Goal: Task Accomplishment & Management: Manage account settings

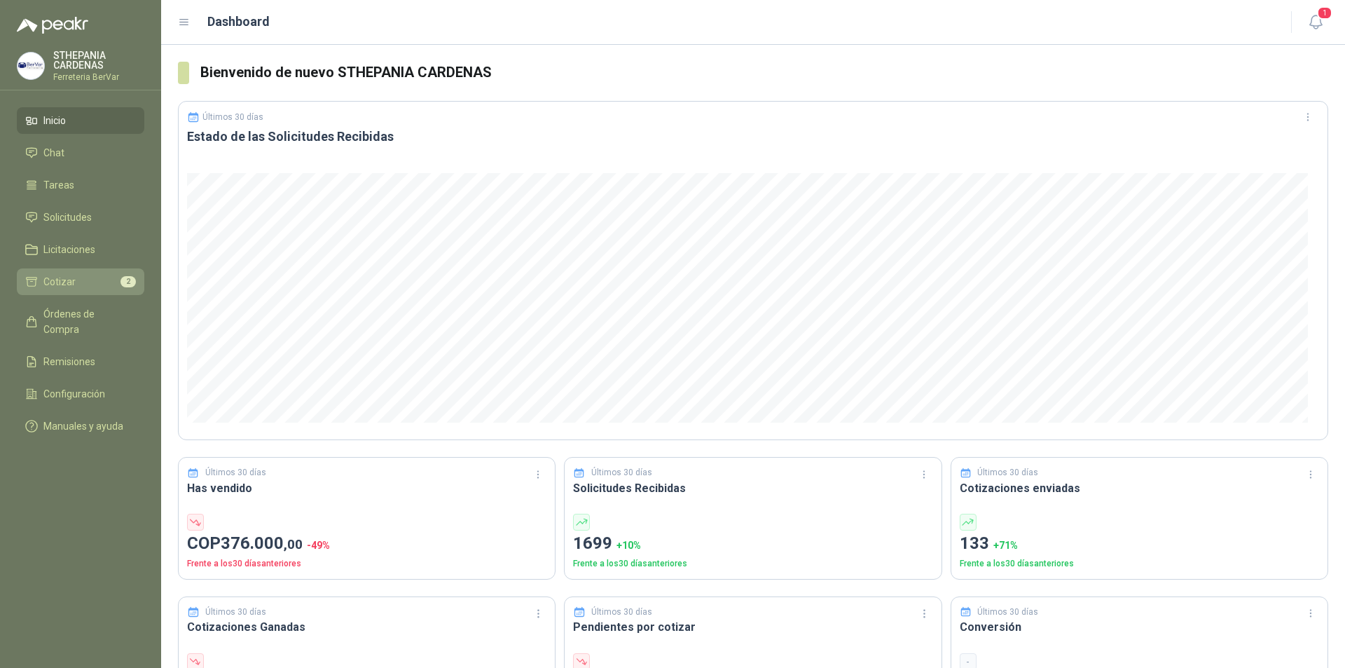
click at [131, 290] on link "Cotizar 2" at bounding box center [81, 281] width 128 height 27
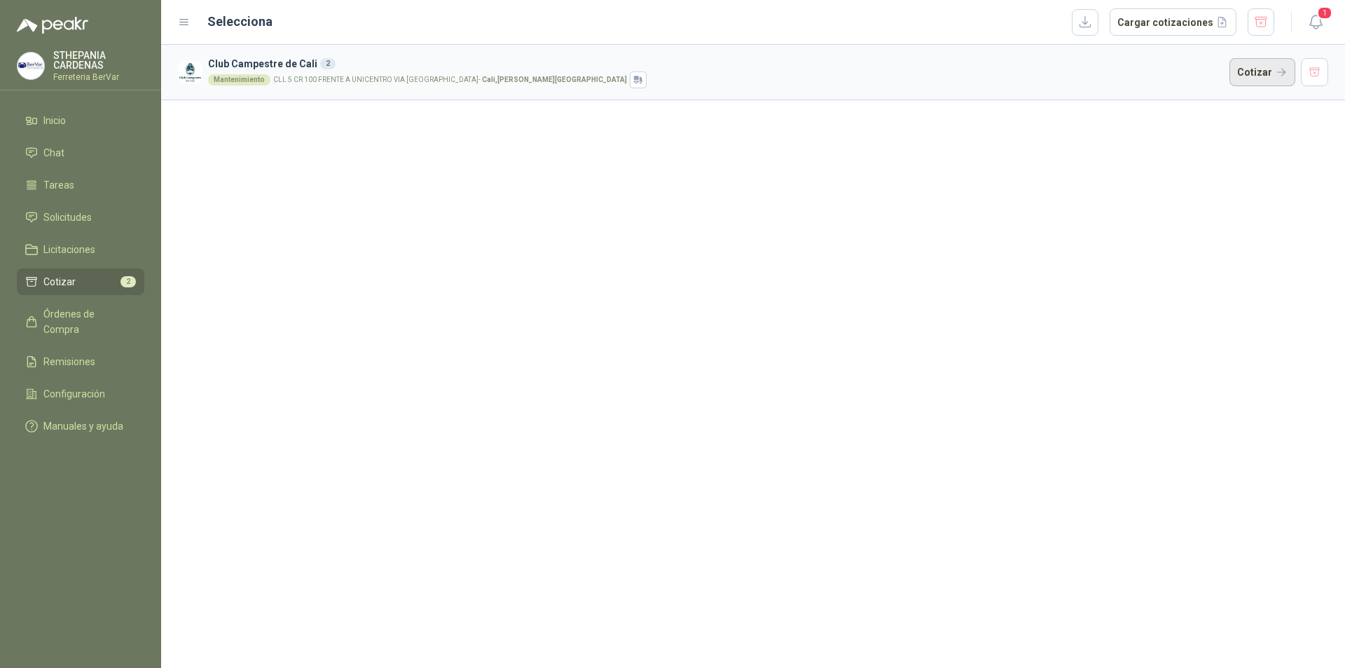
click at [1272, 69] on button "Cotizar" at bounding box center [1263, 72] width 66 height 28
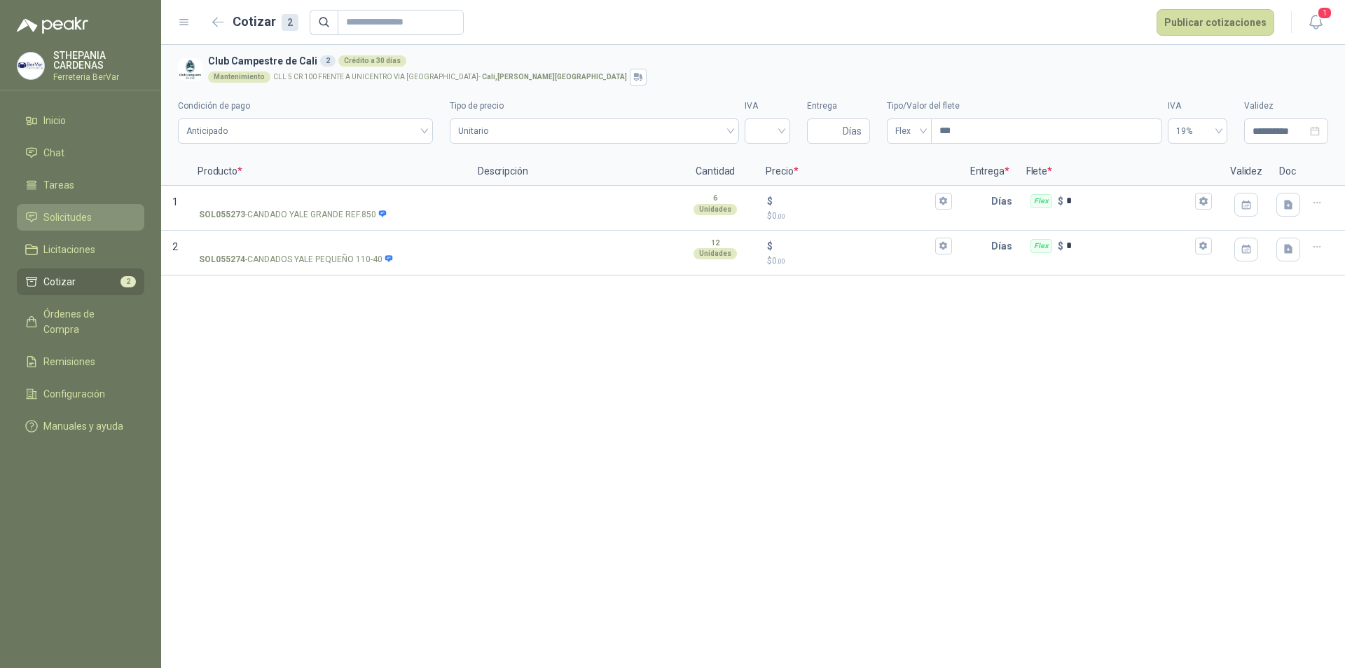
click at [96, 209] on link "Solicitudes" at bounding box center [81, 217] width 128 height 27
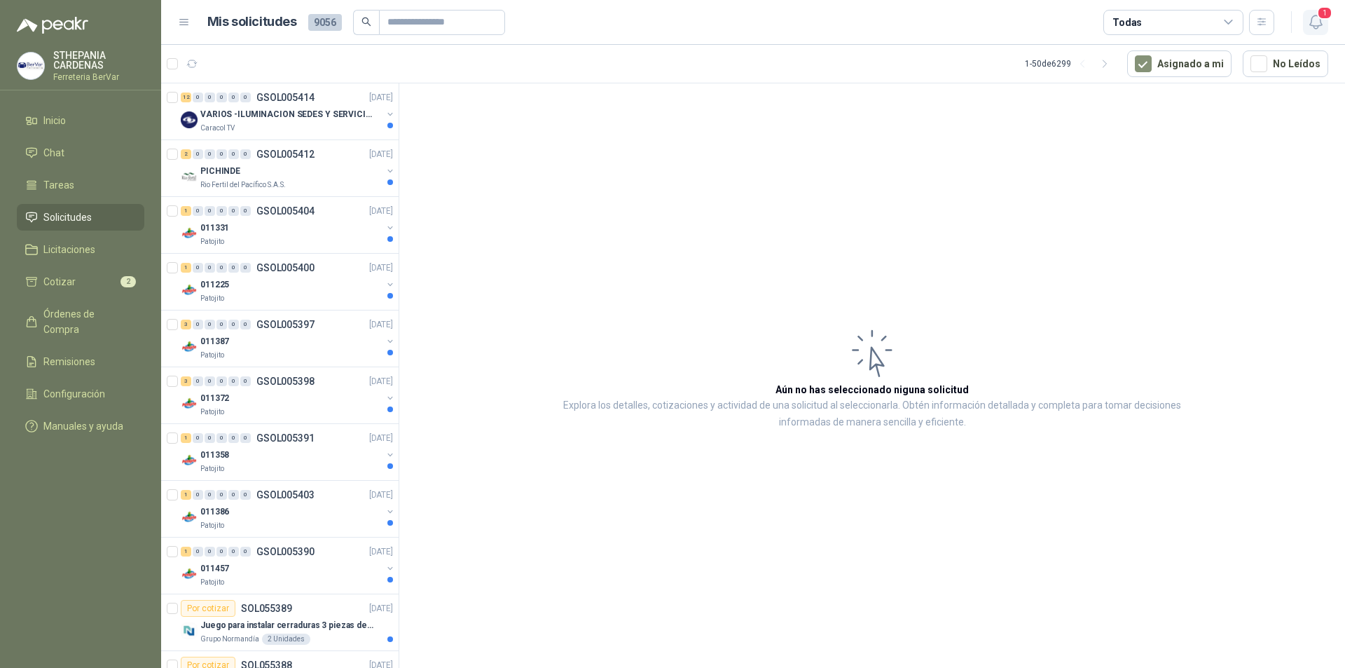
click at [1321, 14] on span "1" at bounding box center [1324, 12] width 15 height 13
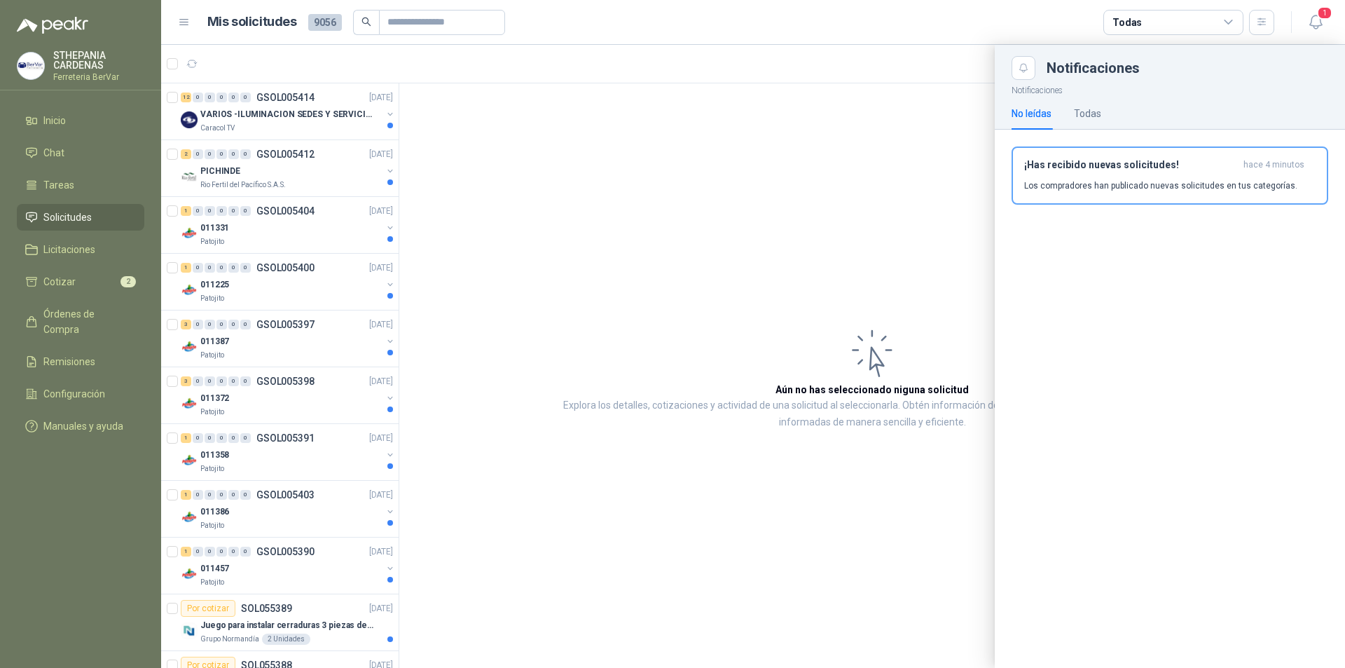
click at [1052, 116] on div "No leídas" at bounding box center [1032, 113] width 40 height 15
click at [1104, 102] on div "No leídas Todas" at bounding box center [1170, 113] width 317 height 32
click at [1101, 112] on div "Todas" at bounding box center [1087, 113] width 27 height 15
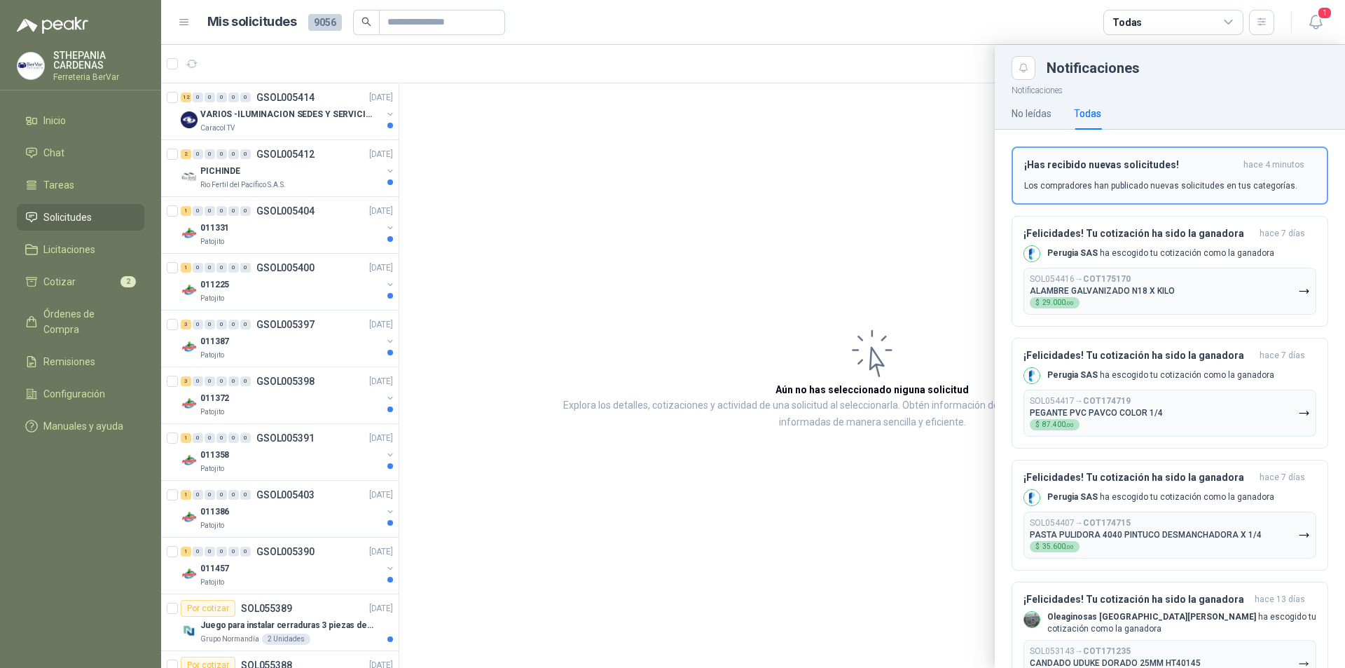
click at [1131, 164] on h3 "¡Has recibido nuevas solicitudes!" at bounding box center [1131, 165] width 214 height 12
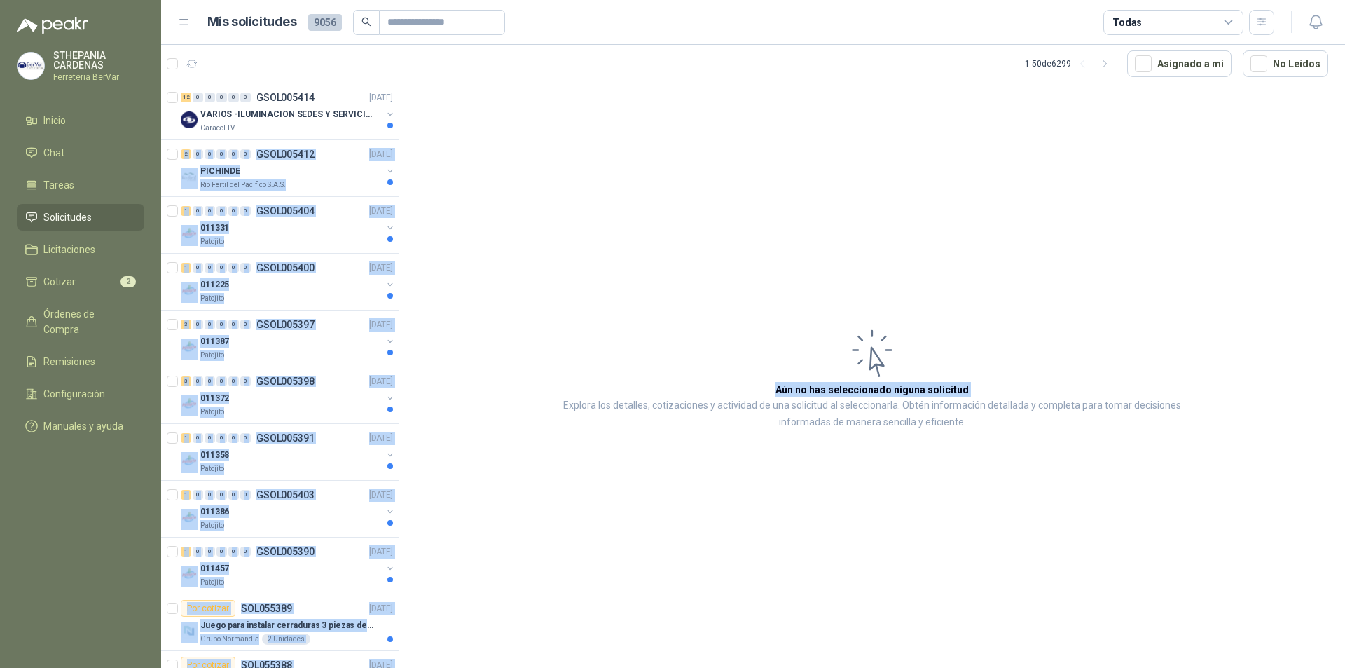
drag, startPoint x: 387, startPoint y: 110, endPoint x: 435, endPoint y: 280, distance: 176.3
click at [435, 280] on div "12 0 0 0 0 0 GSOL005414 [DATE] VARIOS -ILUMINACION SEDES Y SERVICIOS Caracol TV…" at bounding box center [753, 378] width 1184 height 590
click at [434, 241] on article "Aún no has seleccionado niguna solicitud Explora los detalles, cotizaciones y a…" at bounding box center [872, 377] width 946 height 589
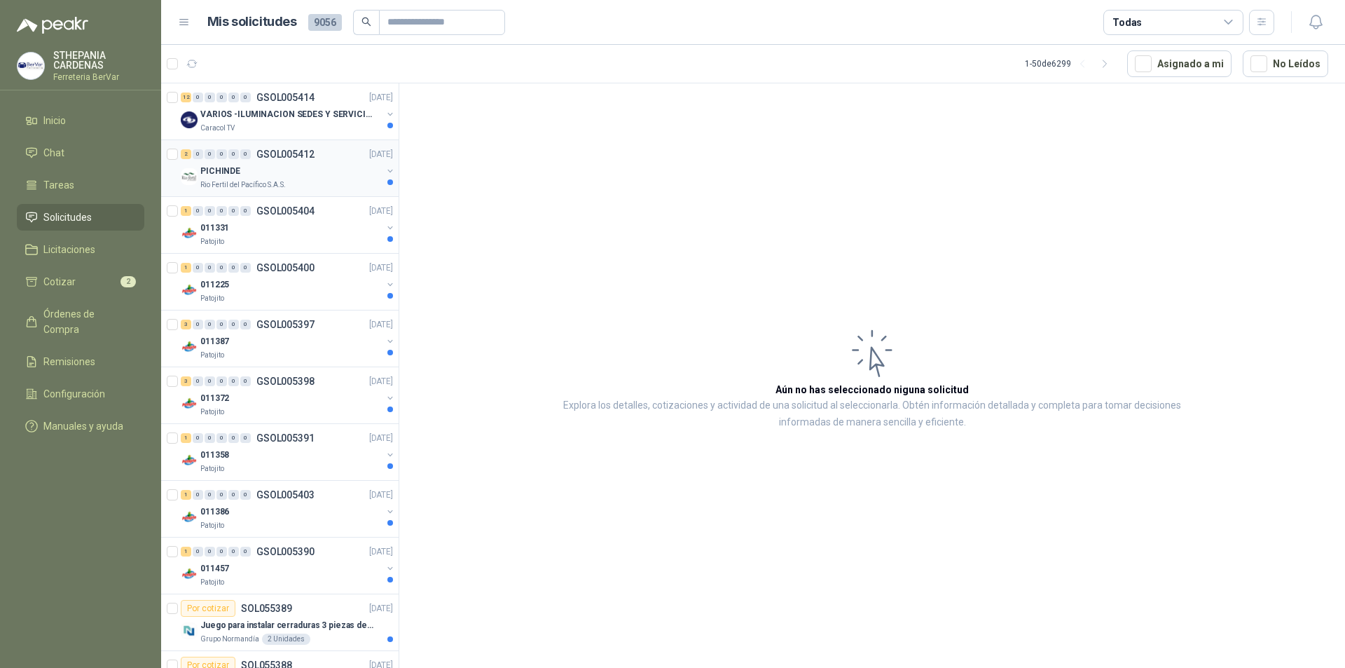
click at [300, 185] on div "Rio Fertil del Pacífico S.A.S." at bounding box center [290, 184] width 181 height 11
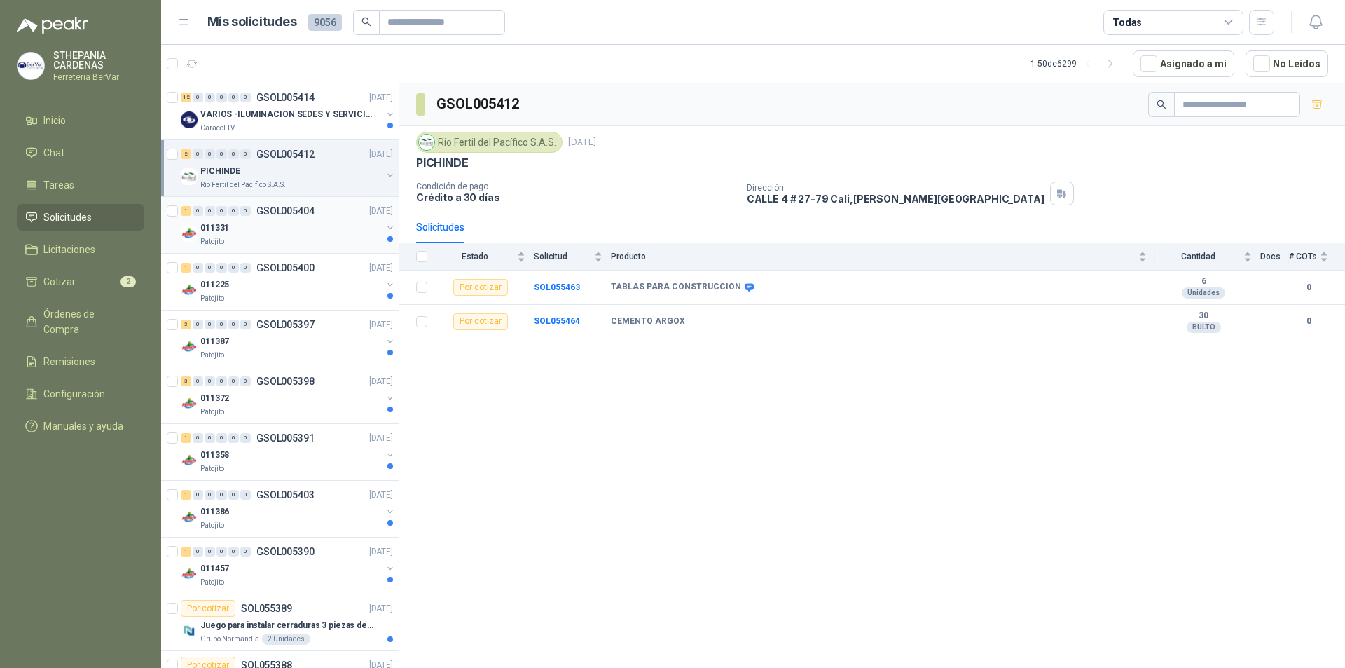
click at [294, 252] on div "1 0 0 0 0 0 GSOL005404 [DATE] 011331 Patojito" at bounding box center [280, 225] width 238 height 57
click at [178, 228] on div at bounding box center [174, 225] width 14 height 45
click at [287, 240] on div "Patojito" at bounding box center [290, 241] width 181 height 11
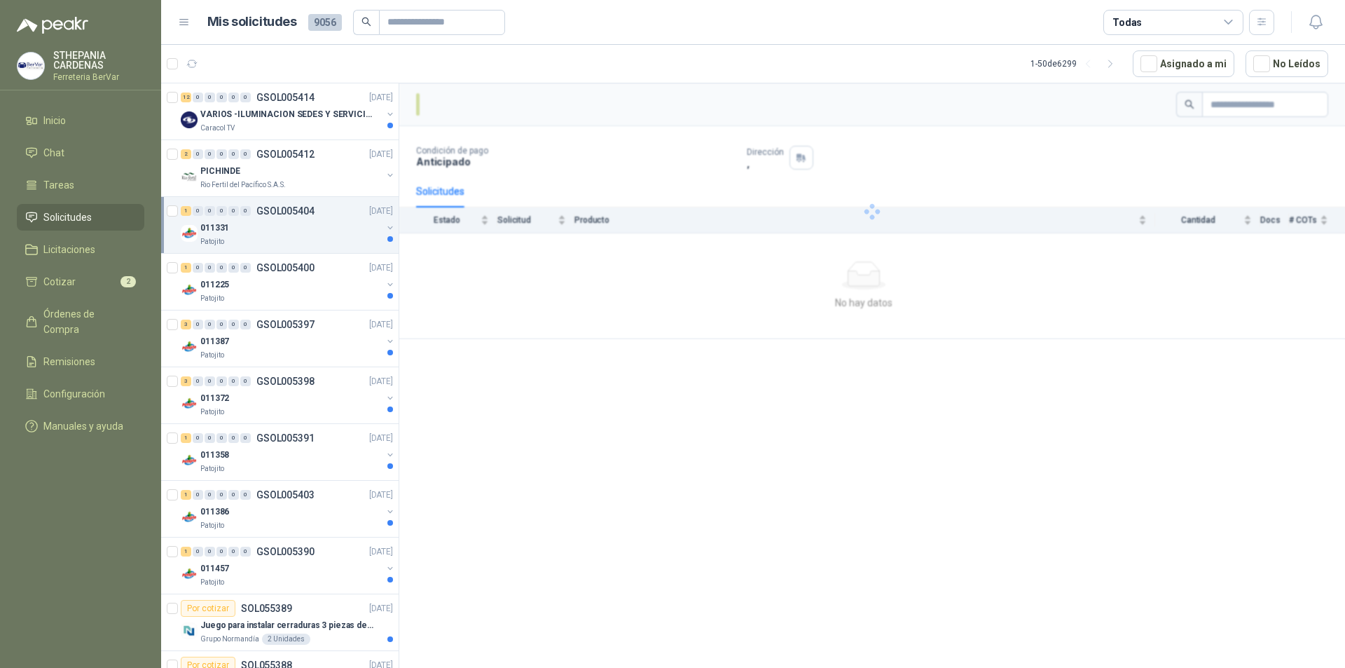
click at [287, 240] on div "Patojito" at bounding box center [290, 241] width 181 height 11
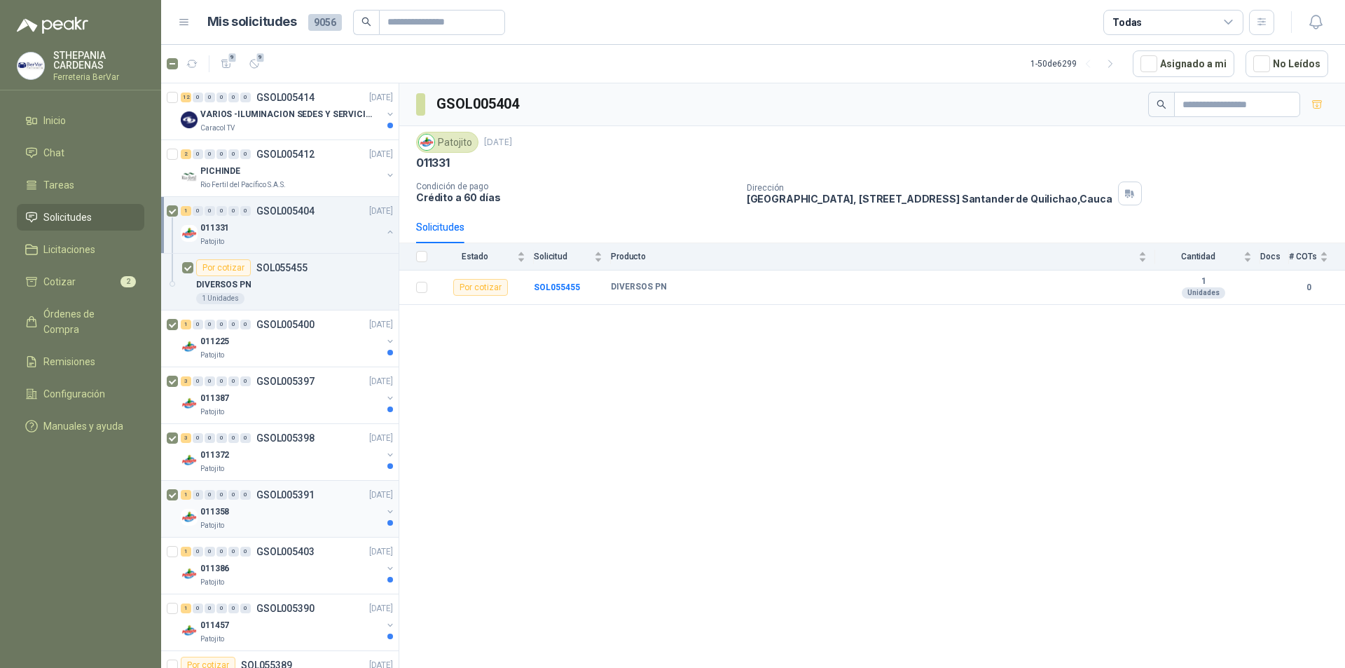
scroll to position [70, 0]
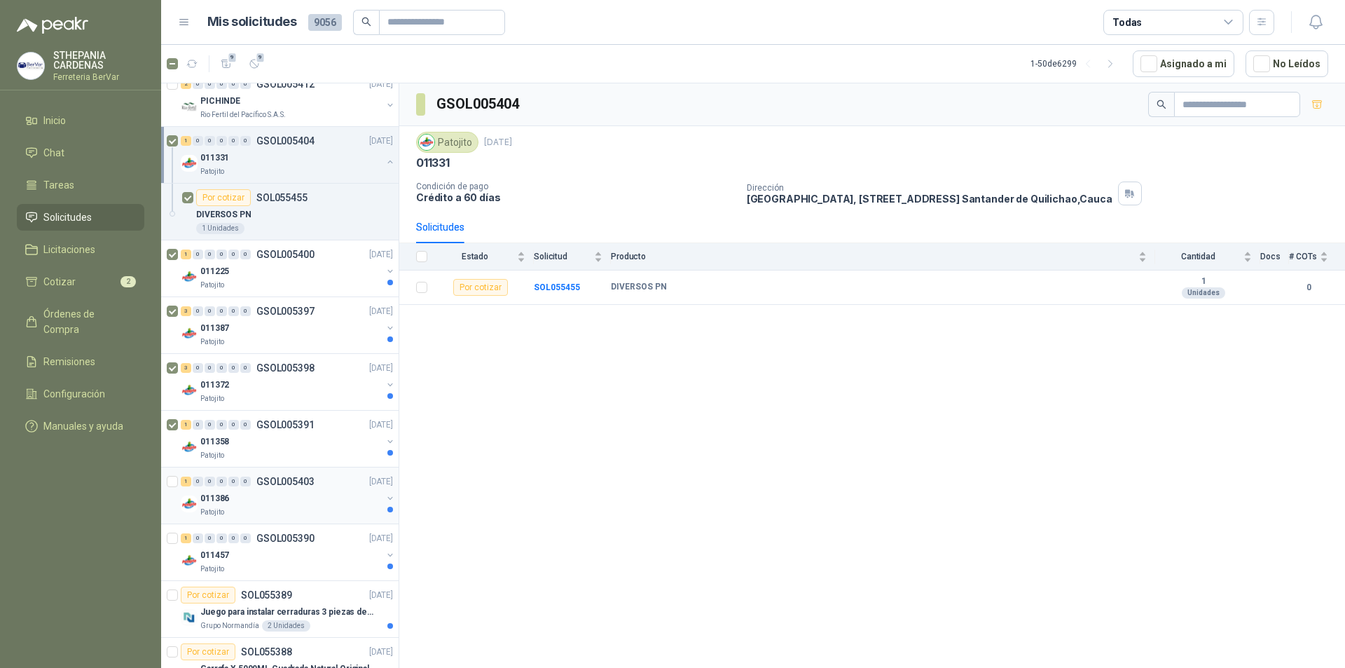
click at [174, 491] on div at bounding box center [174, 495] width 14 height 45
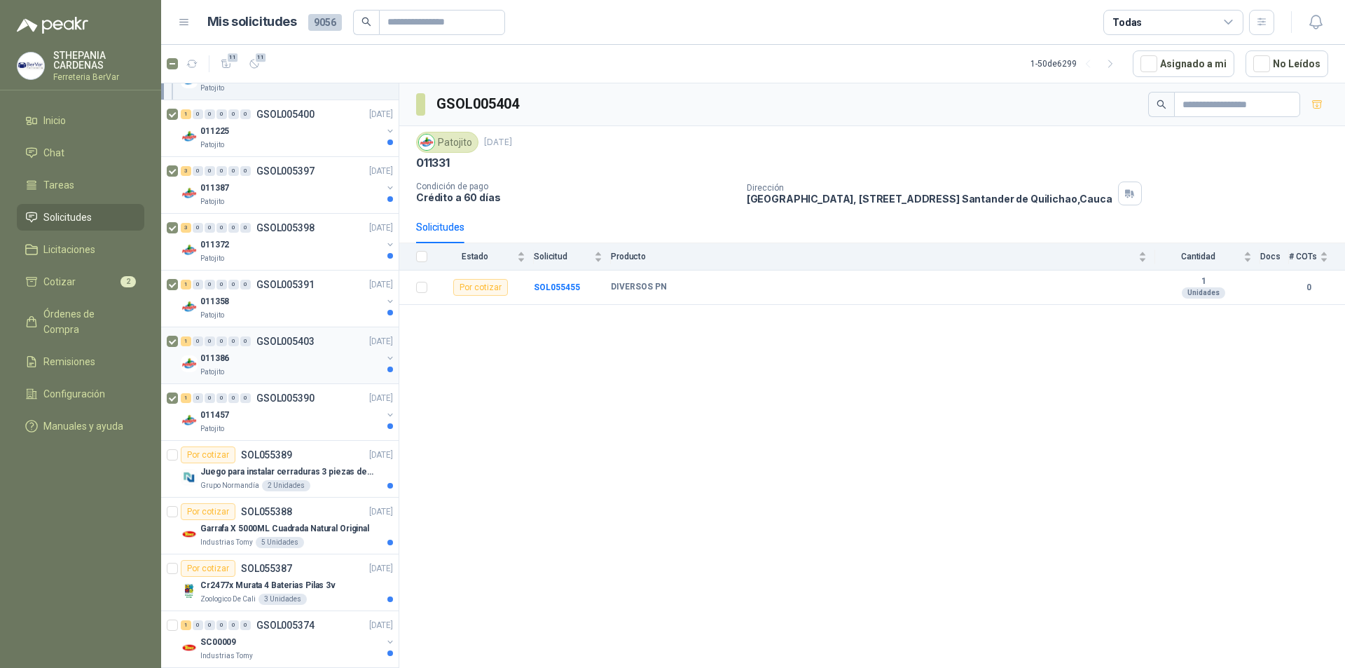
scroll to position [280, 0]
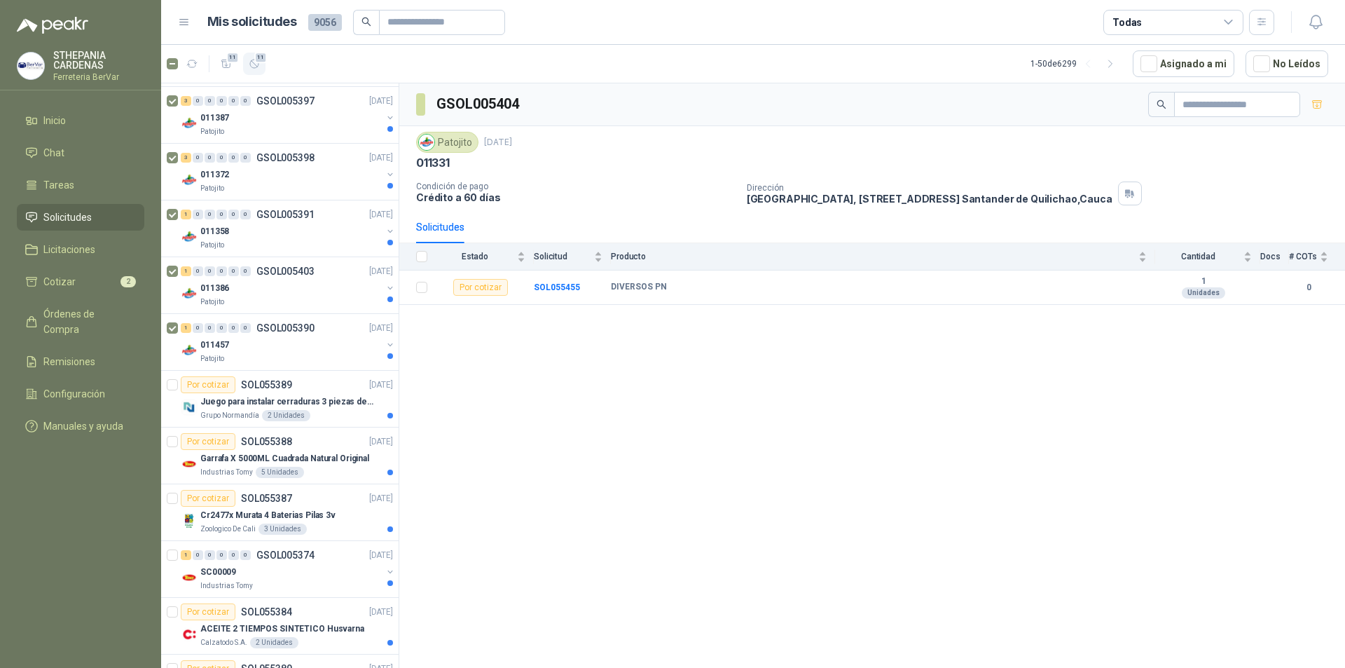
click at [257, 67] on icon "button" at bounding box center [254, 64] width 8 height 8
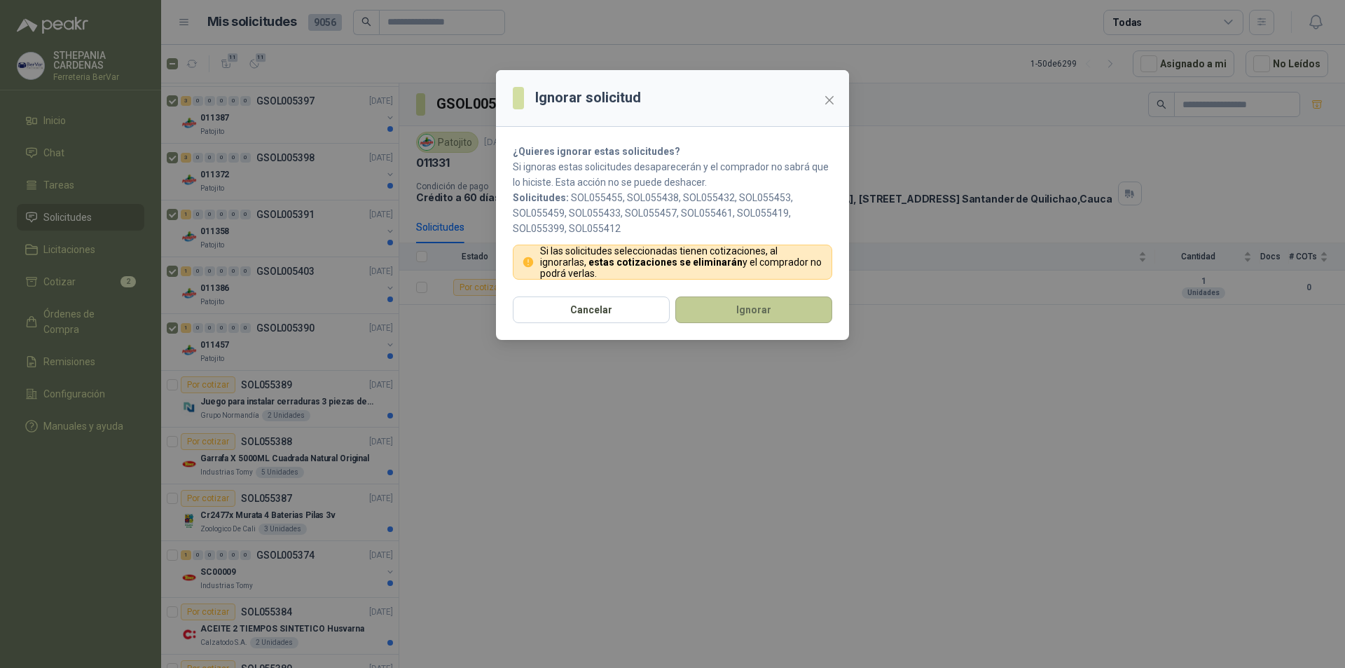
click at [805, 320] on button "Ignorar" at bounding box center [754, 309] width 157 height 27
click at [838, 100] on span "Close" at bounding box center [829, 100] width 22 height 11
